Goal: Contribute content: Add original content to the website for others to see

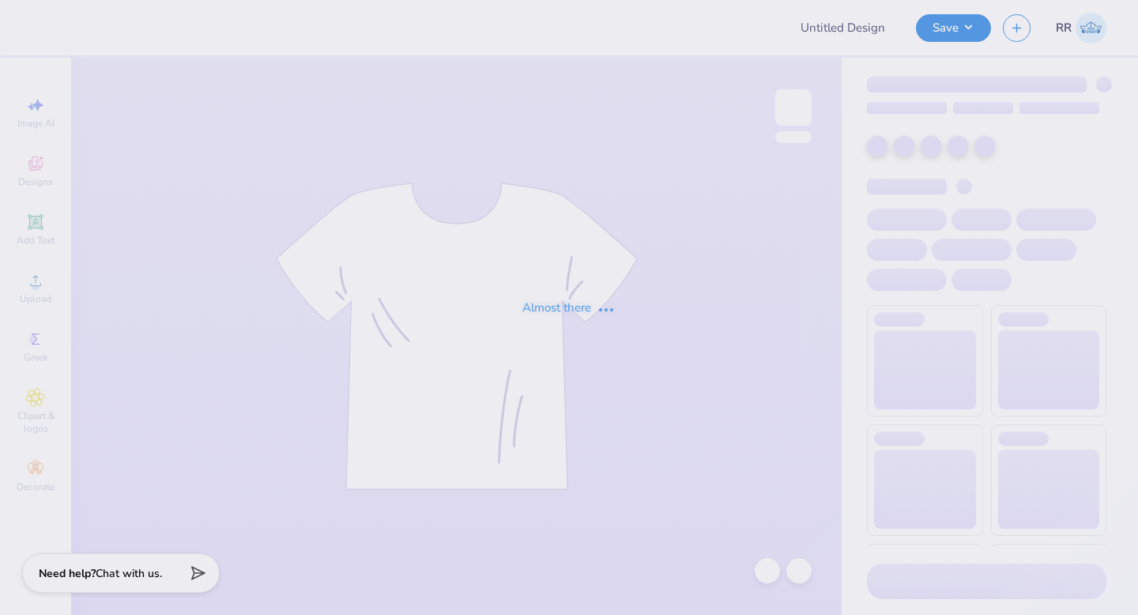
type input "Senior Hoco Tee"
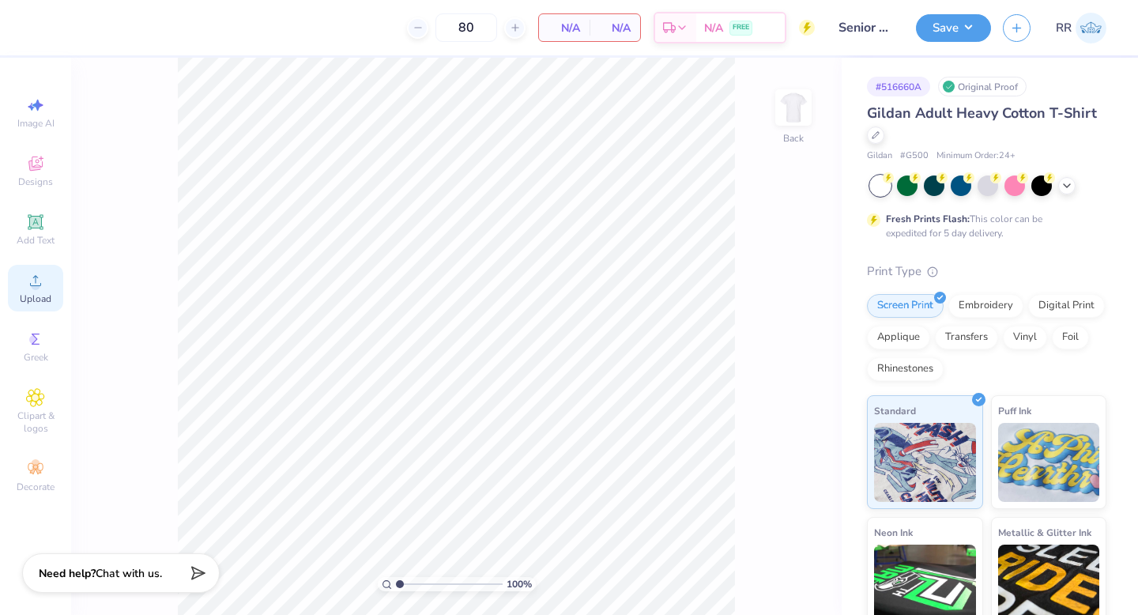
click at [46, 275] on div "Upload" at bounding box center [35, 288] width 55 height 47
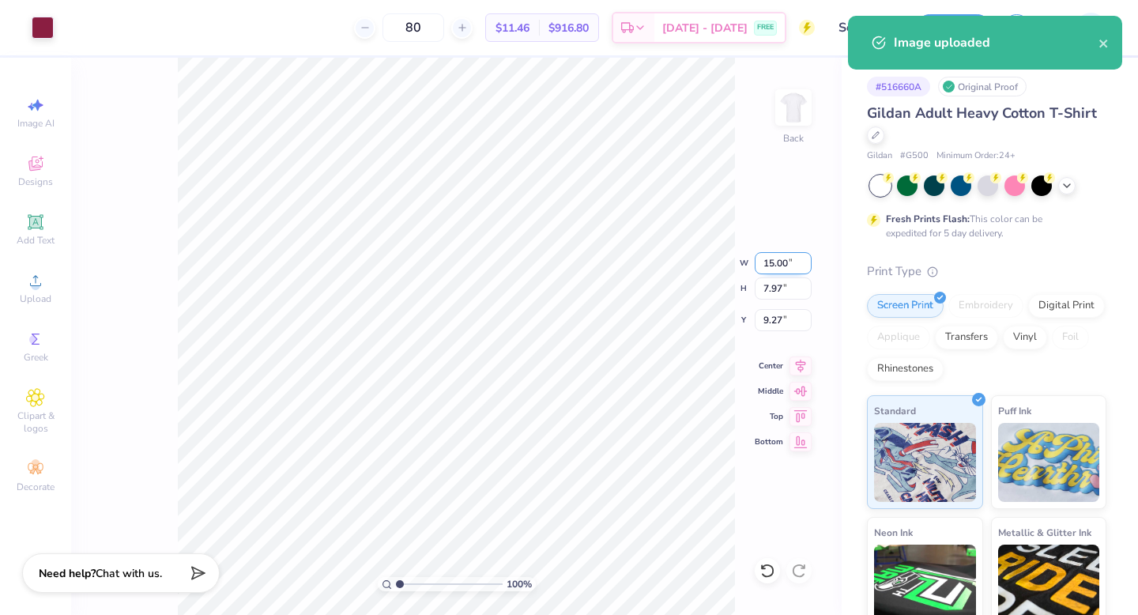
click at [783, 261] on input "15.00" at bounding box center [783, 263] width 57 height 22
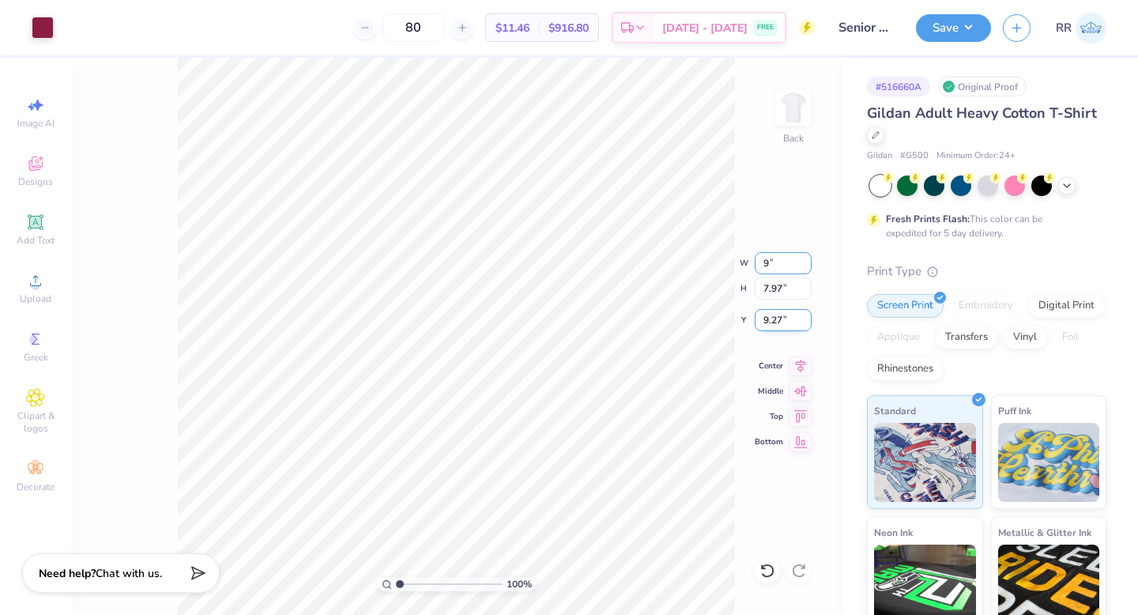
type input "9.00"
type input "4.78"
type input "3.24"
click at [798, 367] on icon at bounding box center [801, 363] width 10 height 13
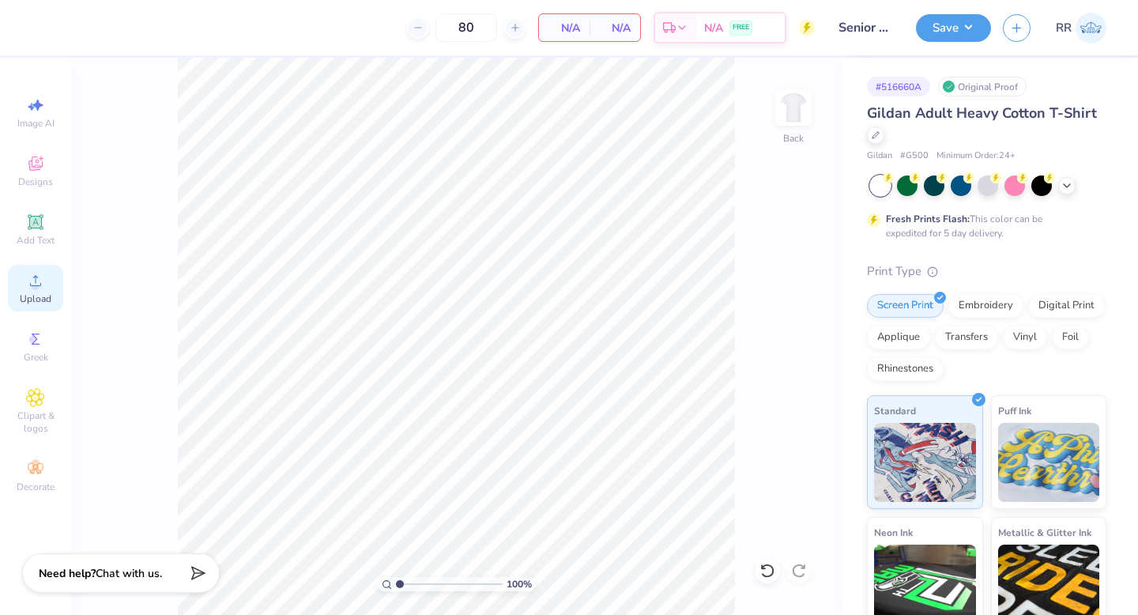
click at [36, 290] on div "Upload" at bounding box center [35, 288] width 55 height 47
click at [51, 283] on div "Upload" at bounding box center [35, 288] width 55 height 47
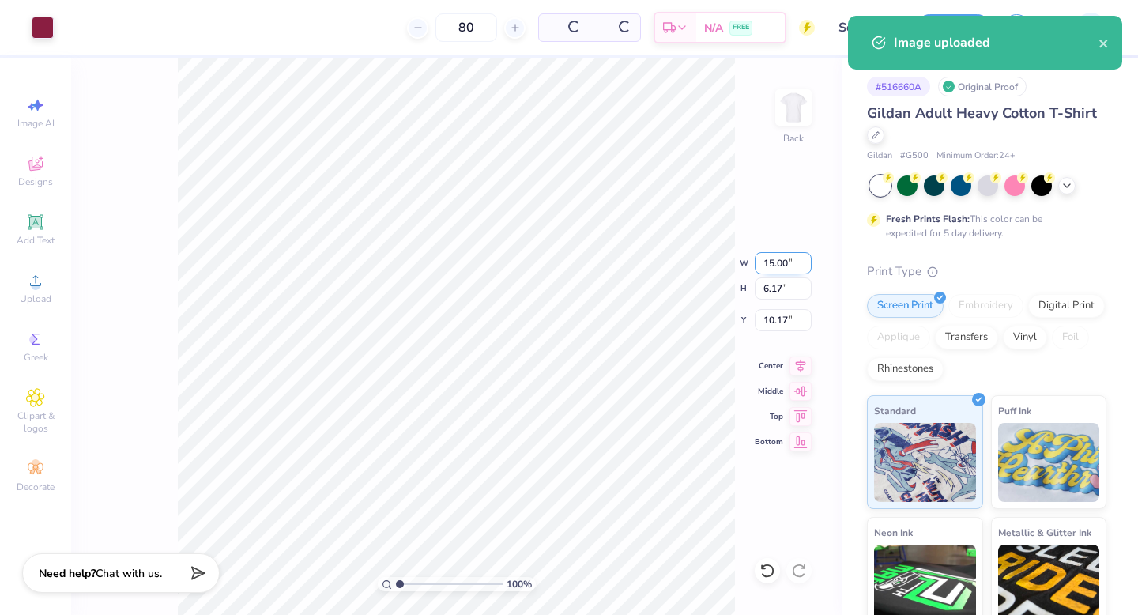
click at [782, 256] on input "15.00" at bounding box center [783, 263] width 57 height 22
type input "9.00"
type input "3.70"
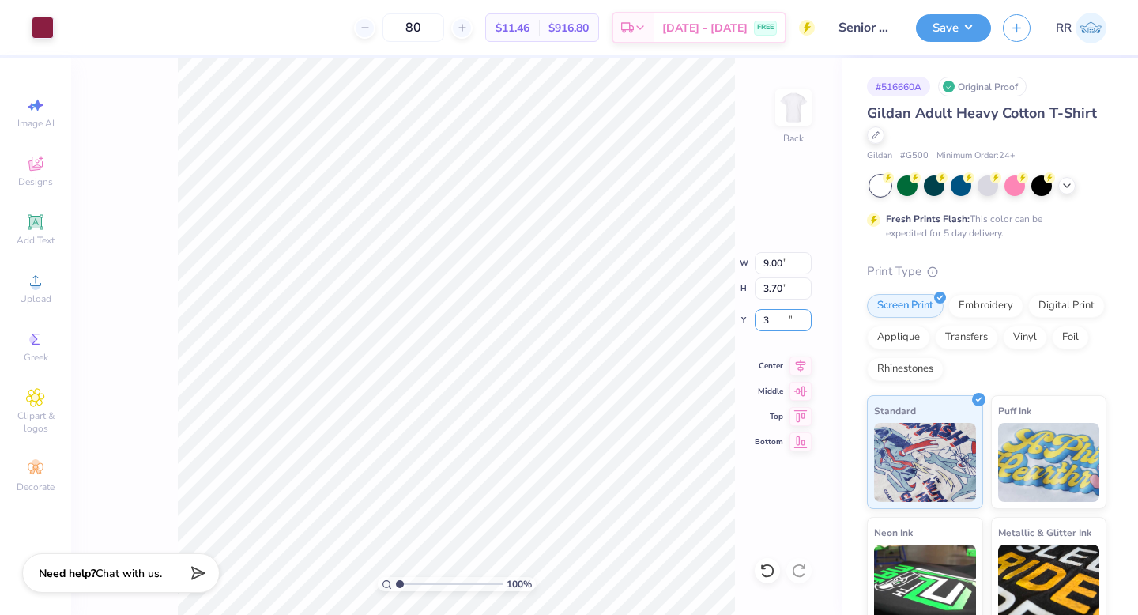
type input "3.00"
click at [795, 87] on img at bounding box center [793, 107] width 63 height 63
click at [37, 280] on icon at bounding box center [35, 280] width 19 height 19
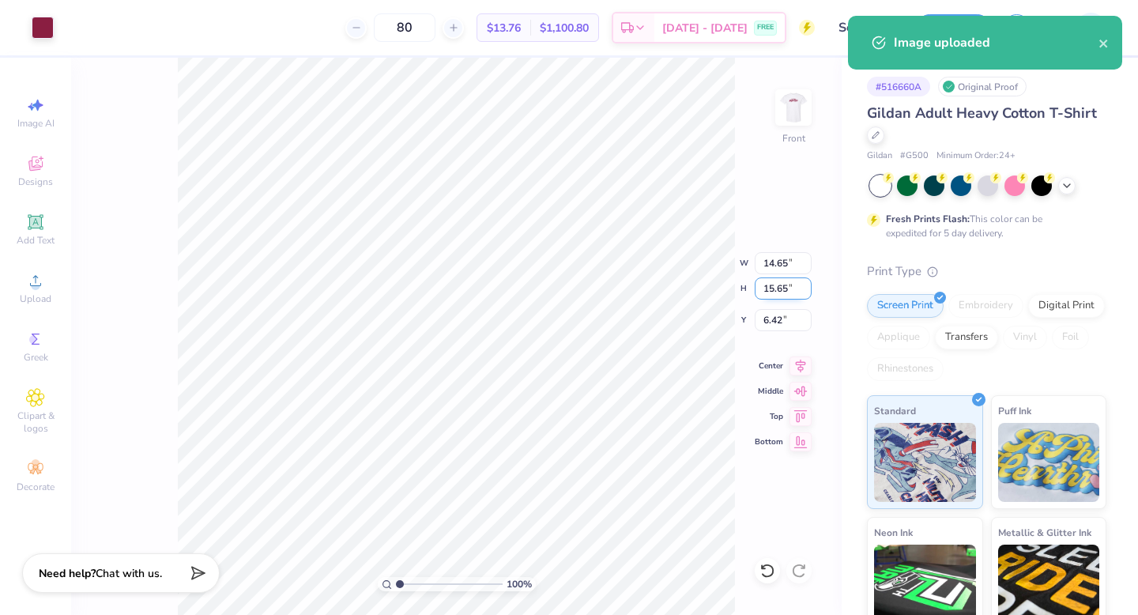
click at [783, 290] on input "15.65" at bounding box center [783, 289] width 57 height 22
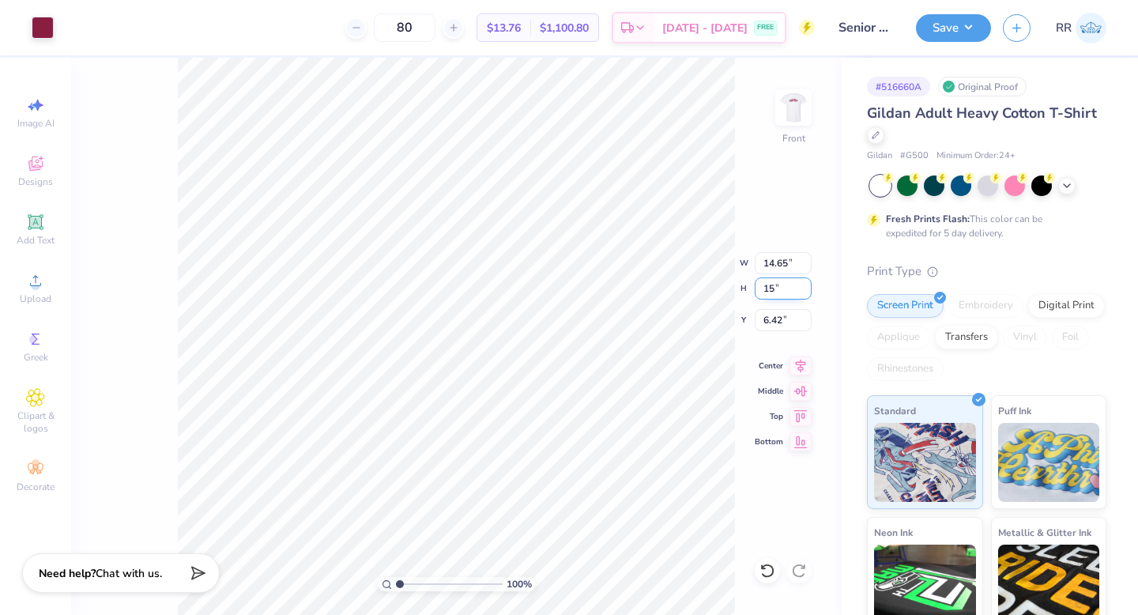
type input "15"
type input "14.04"
type input "15.00"
type input "6.75"
drag, startPoint x: 768, startPoint y: 259, endPoint x: 778, endPoint y: 265, distance: 11.0
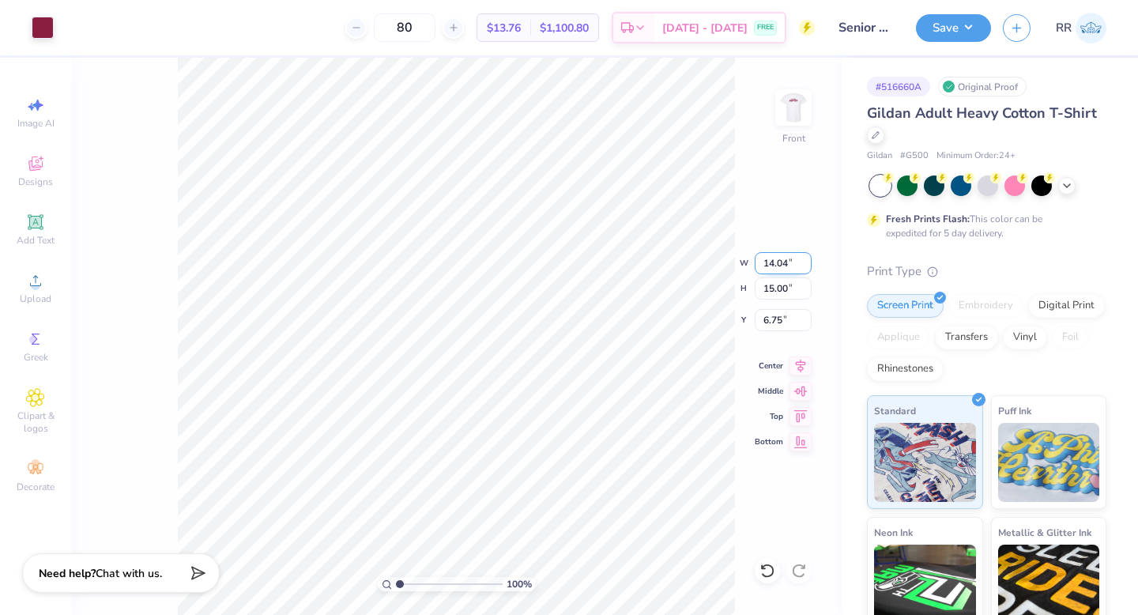
click at [787, 262] on input "14.04" at bounding box center [783, 263] width 57 height 22
type input "12.50"
type input "13.36"
type input "3.00"
click at [803, 366] on icon at bounding box center [801, 363] width 22 height 19
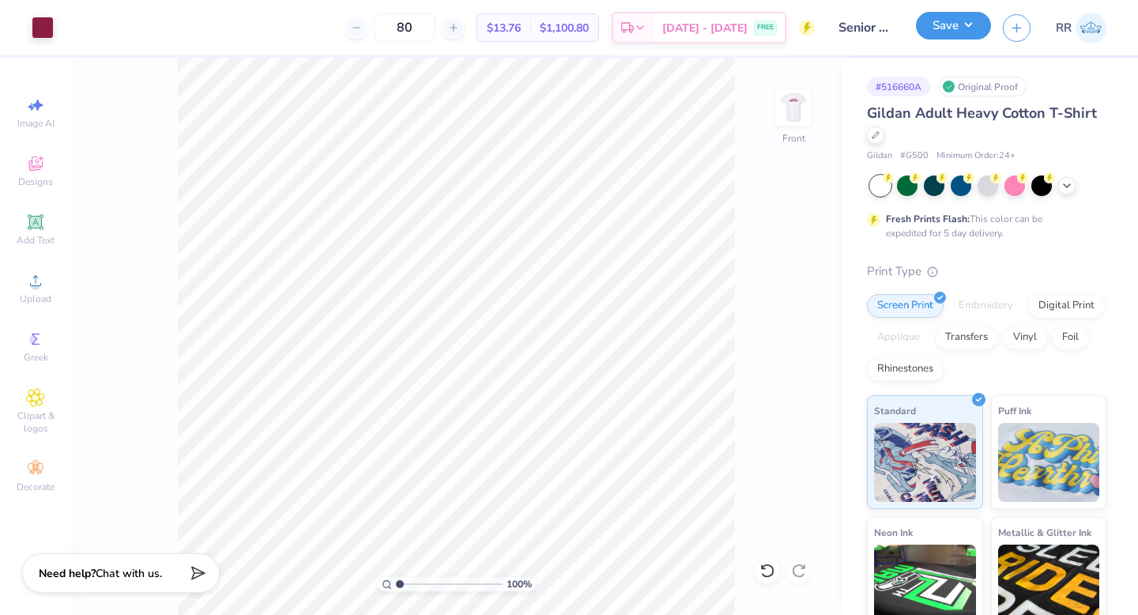
click at [972, 25] on button "Save" at bounding box center [953, 26] width 75 height 28
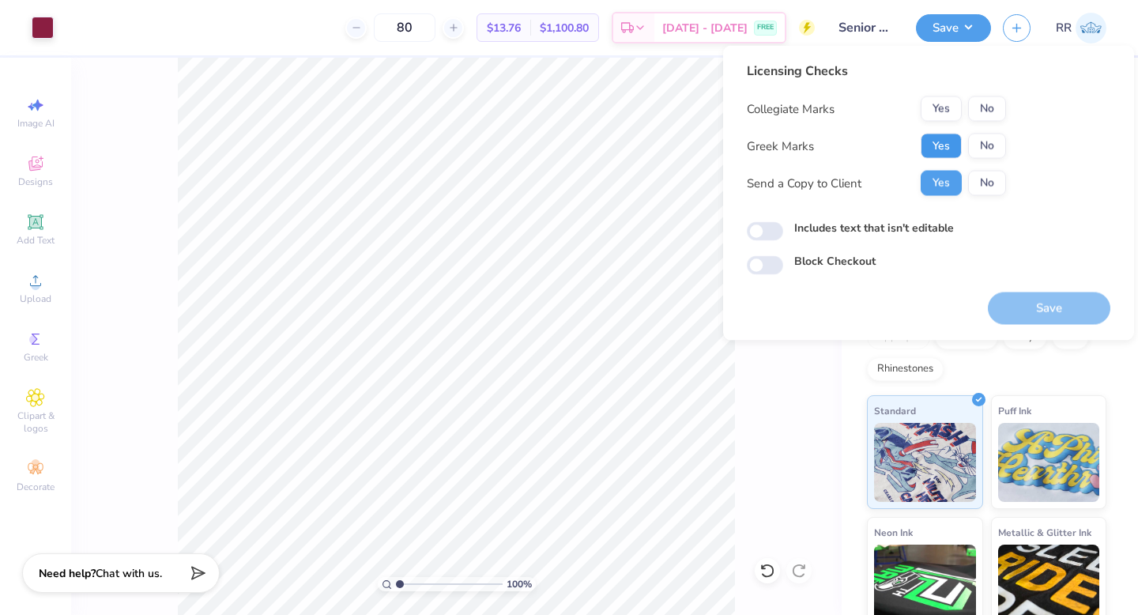
click at [941, 144] on button "Yes" at bounding box center [941, 146] width 41 height 25
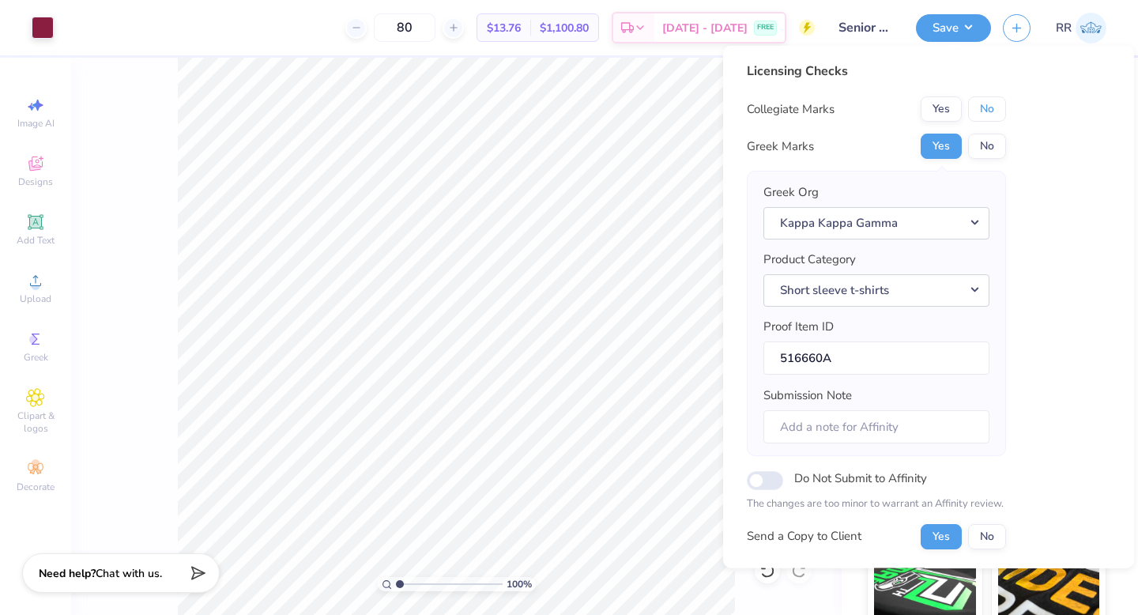
drag, startPoint x: 994, startPoint y: 114, endPoint x: 1002, endPoint y: 124, distance: 13.0
click at [994, 114] on button "No" at bounding box center [987, 108] width 38 height 25
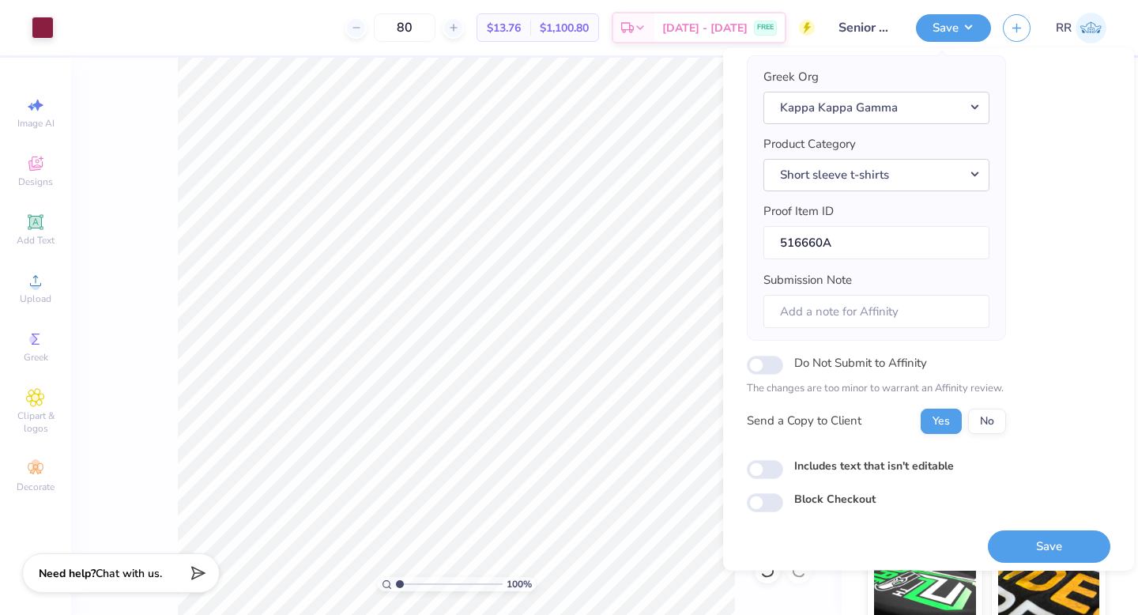
scroll to position [124, 0]
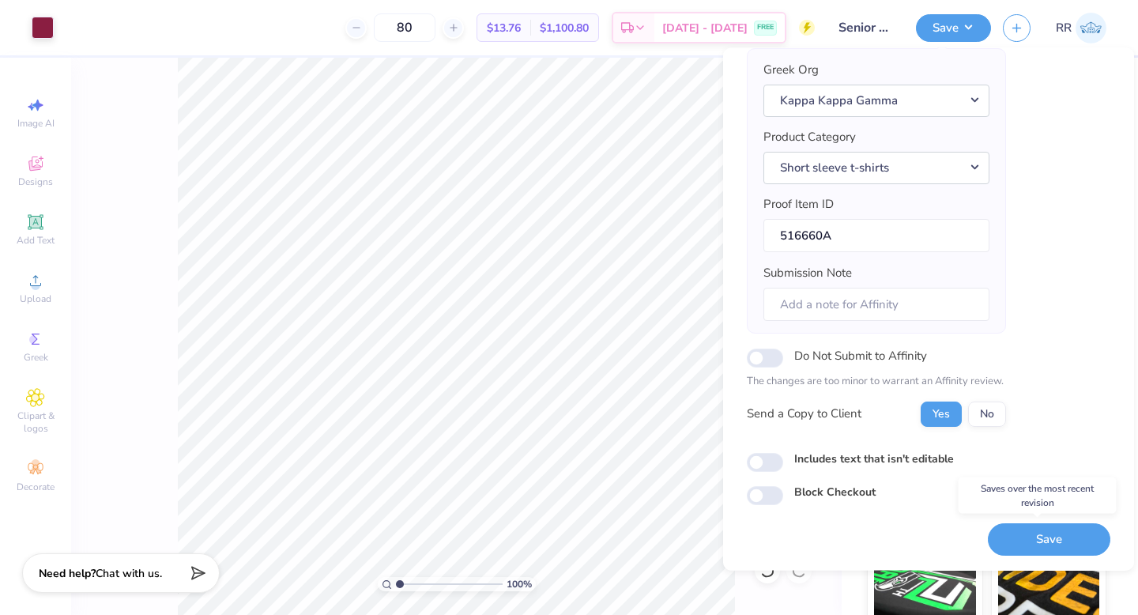
drag, startPoint x: 1027, startPoint y: 541, endPoint x: 1040, endPoint y: 533, distance: 15.6
click at [1031, 538] on button "Save" at bounding box center [1049, 539] width 123 height 32
